Goal: Task Accomplishment & Management: Complete application form

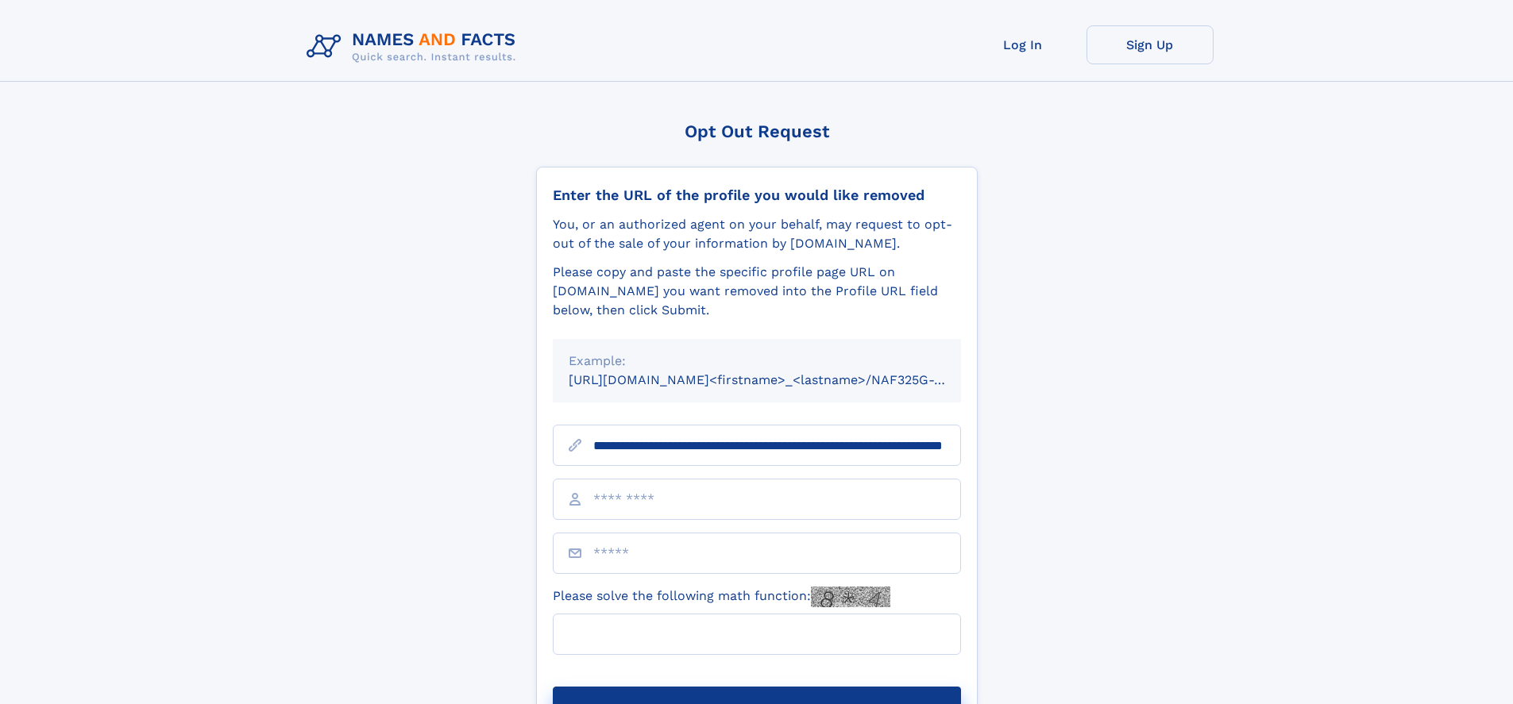
scroll to position [0, 167]
type input "**********"
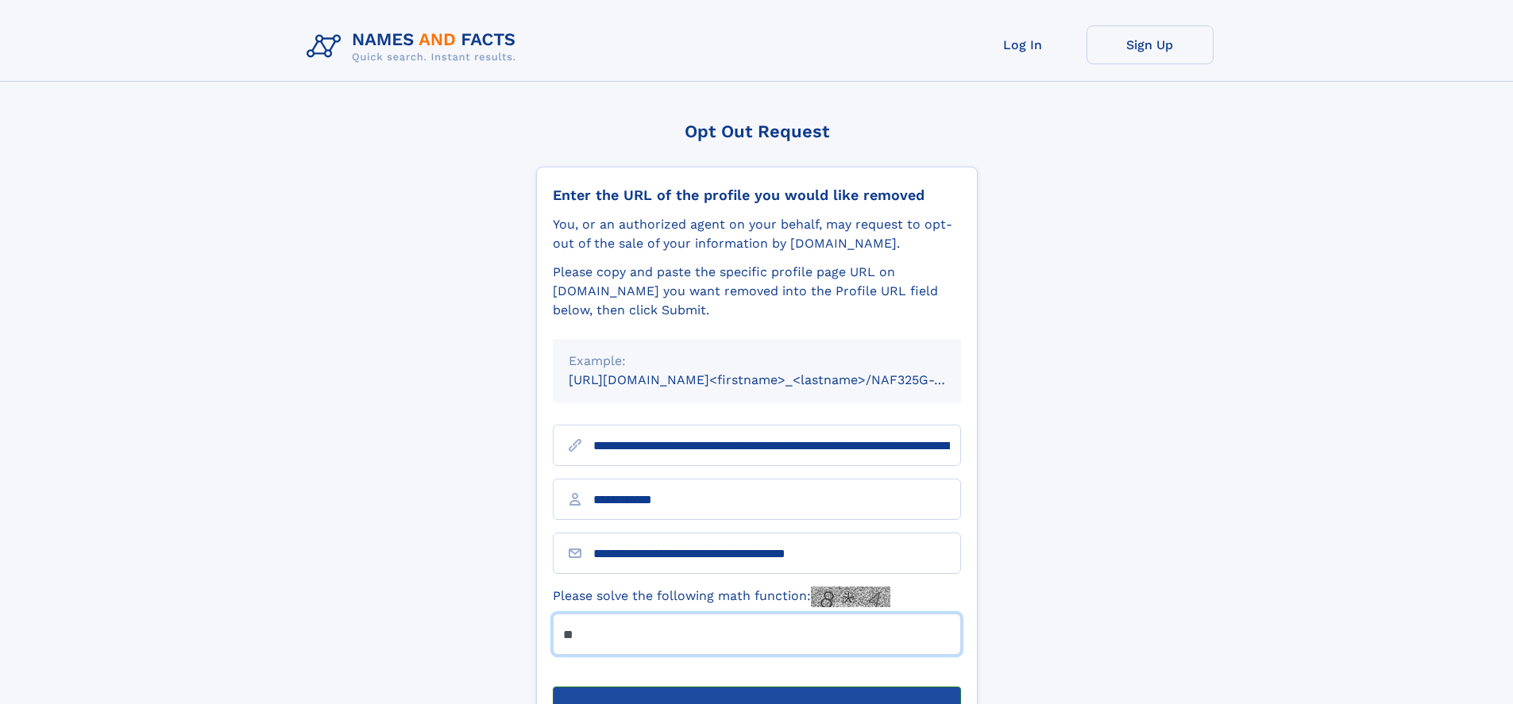
type input "**"
click at [756, 687] on button "Submit Opt Out Request" at bounding box center [757, 712] width 408 height 51
